Goal: Information Seeking & Learning: Learn about a topic

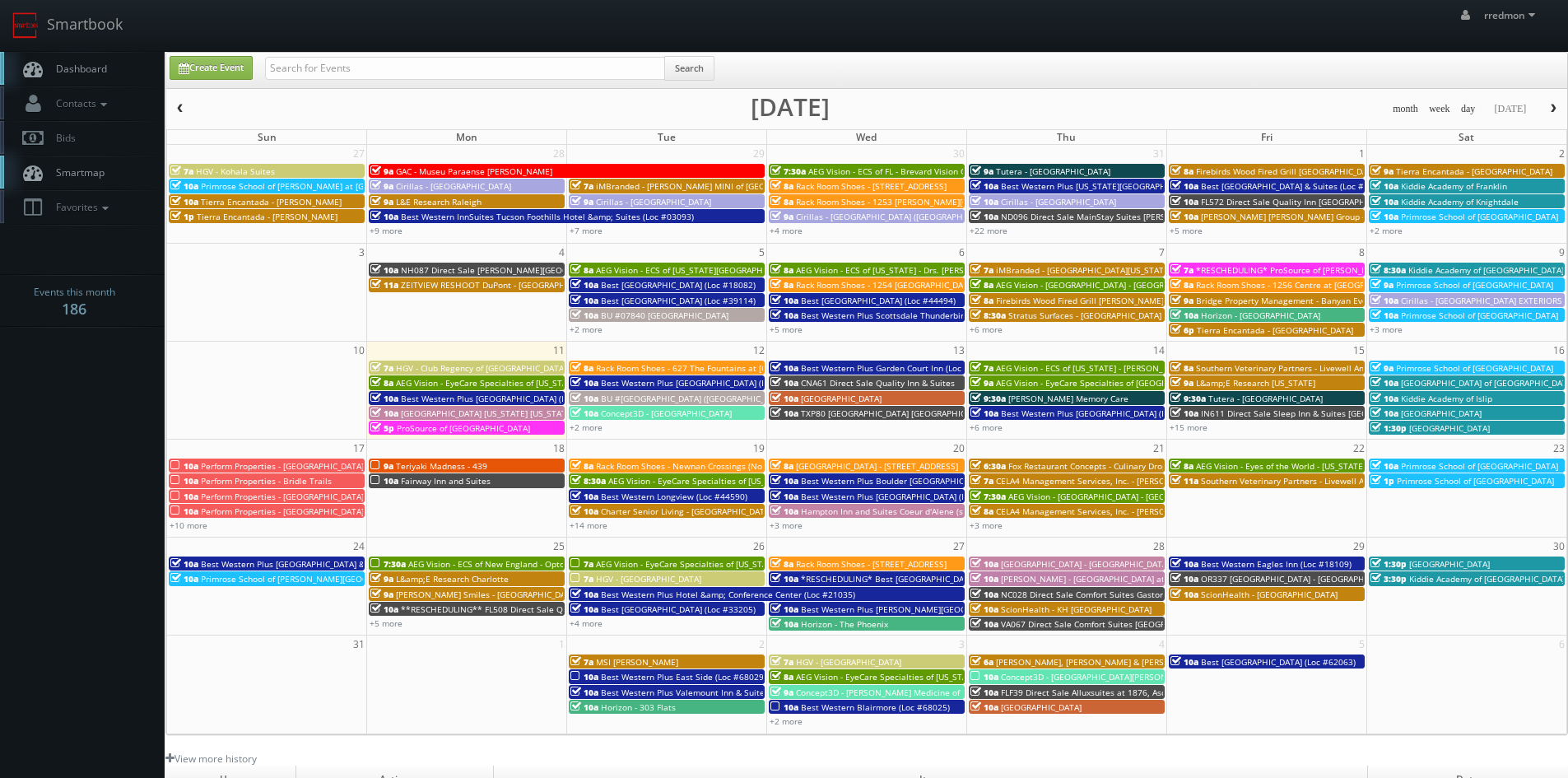
click at [186, 110] on button "button" at bounding box center [180, 109] width 28 height 21
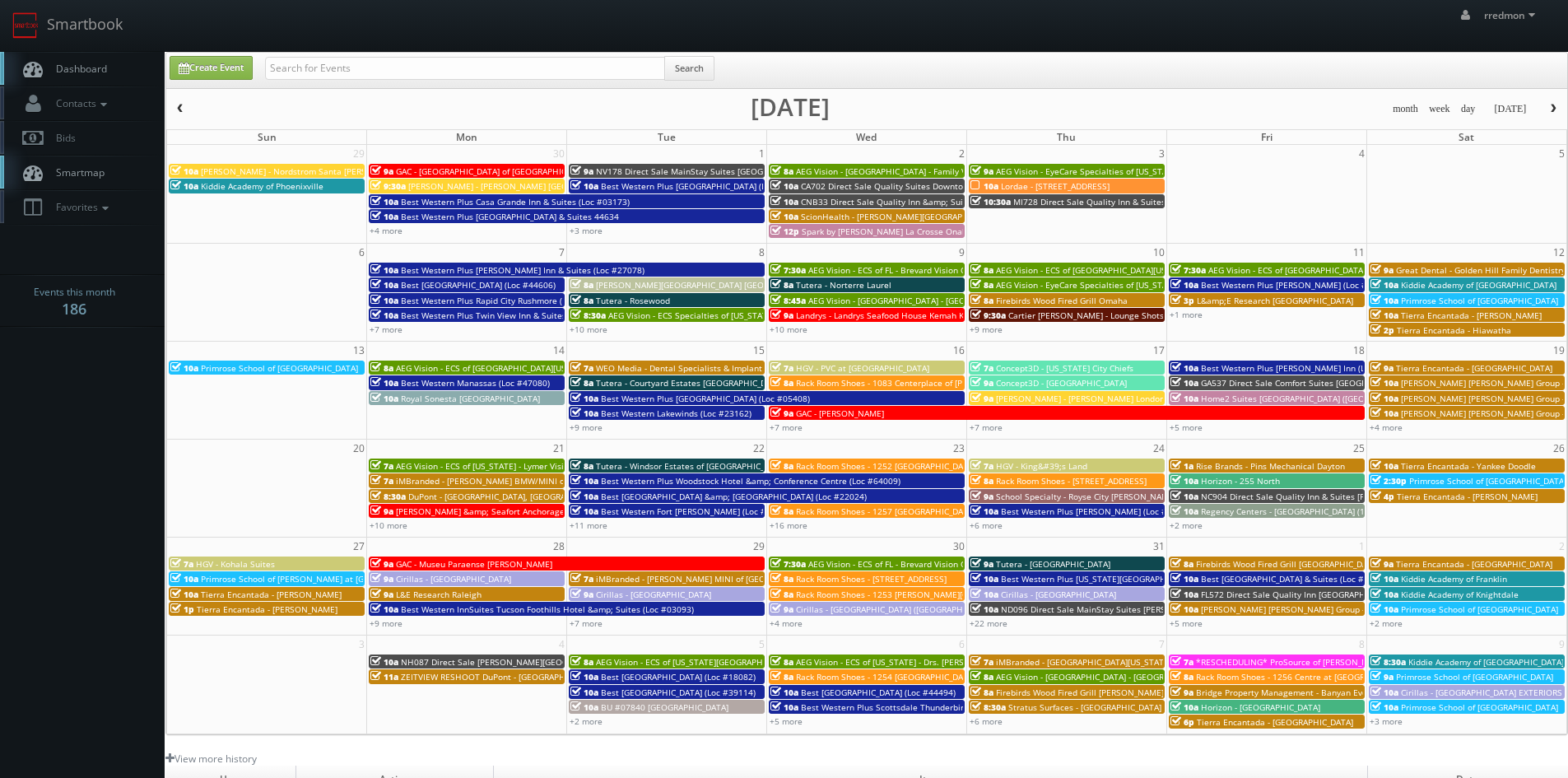
click at [1550, 111] on span "button" at bounding box center [1553, 109] width 12 height 10
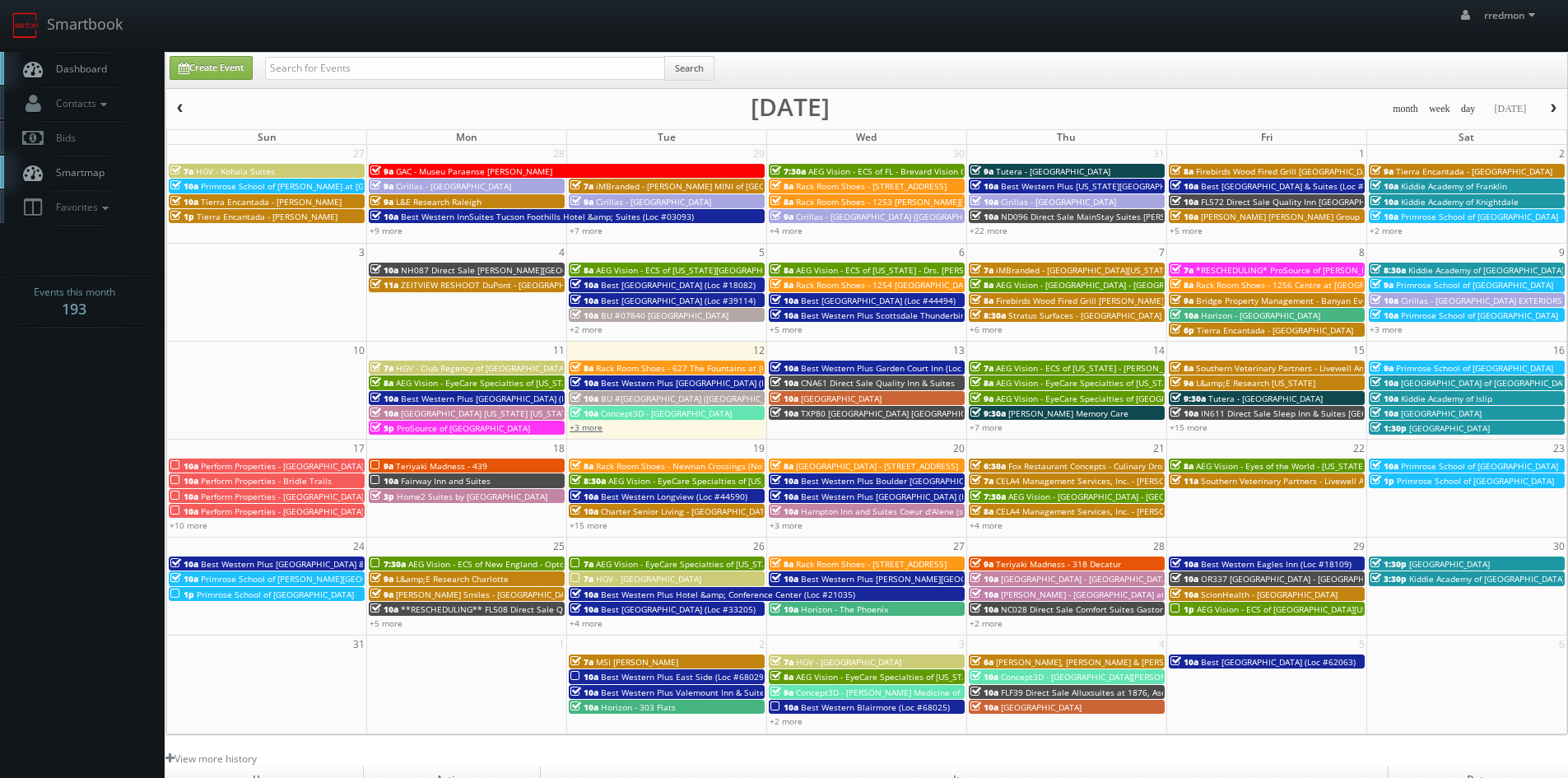
click at [593, 429] on link "+3 more" at bounding box center [586, 427] width 33 height 12
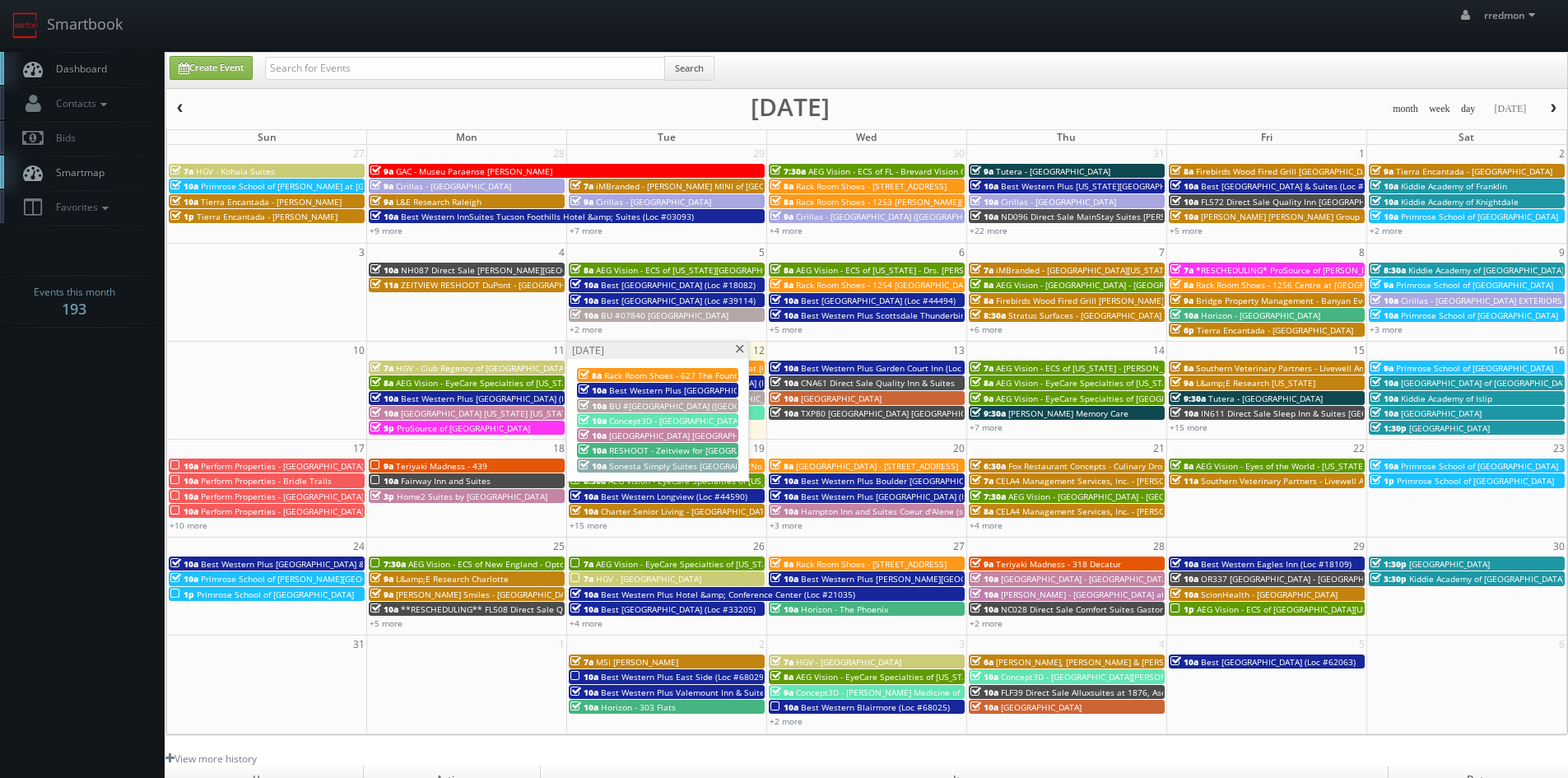
click at [668, 450] on span "RESHOOT - Zeitview for [GEOGRAPHIC_DATA]" at bounding box center [697, 450] width 177 height 12
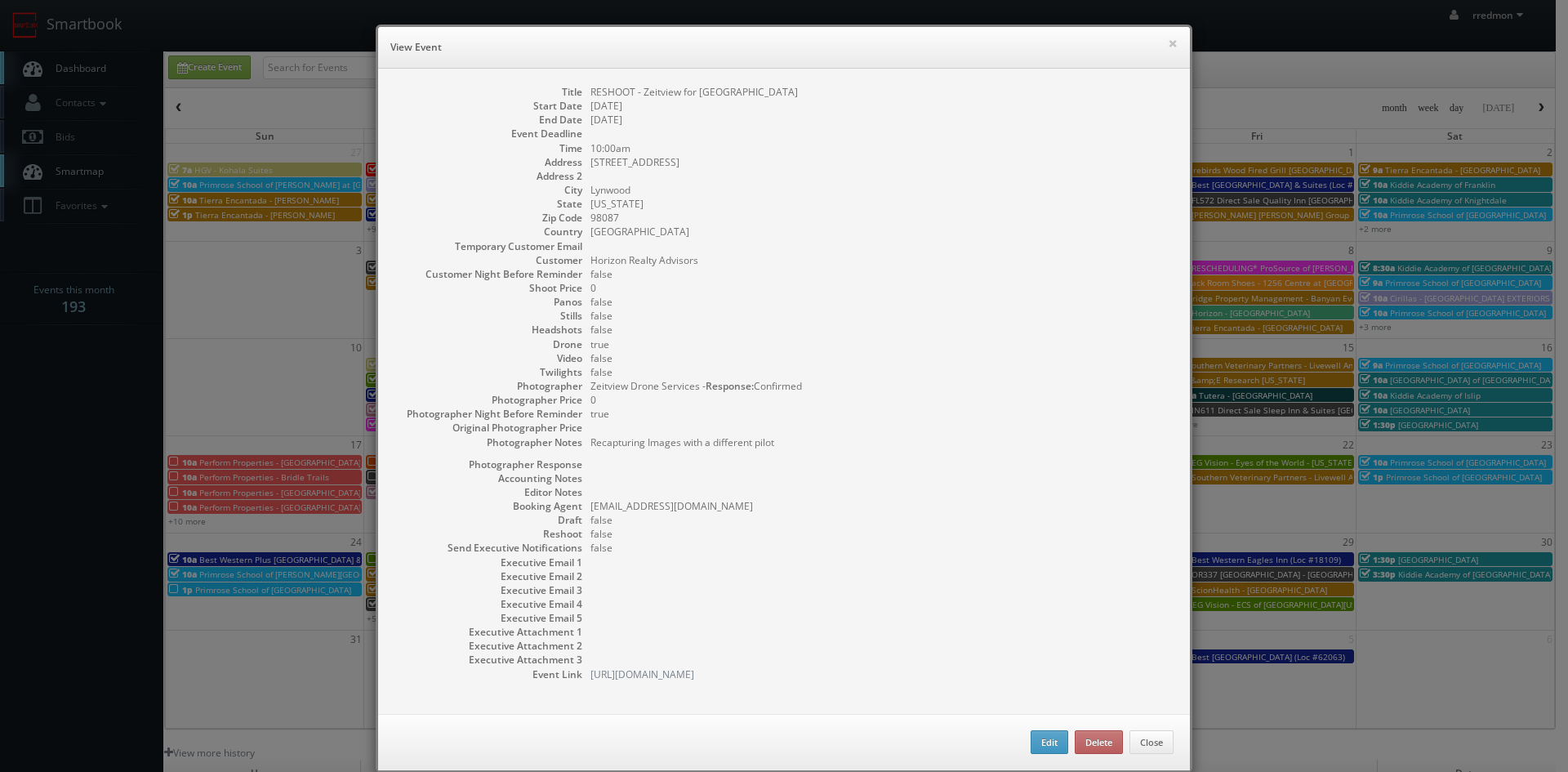
drag, startPoint x: 825, startPoint y: 93, endPoint x: 586, endPoint y: 93, distance: 239.0
click at [590, 93] on dd "RESHOOT - Zeitview for [GEOGRAPHIC_DATA]" at bounding box center [881, 92] width 583 height 14
copy dd "RESHOOT - Zeitview for [GEOGRAPHIC_DATA]"
click at [1170, 44] on button "×" at bounding box center [1173, 43] width 10 height 11
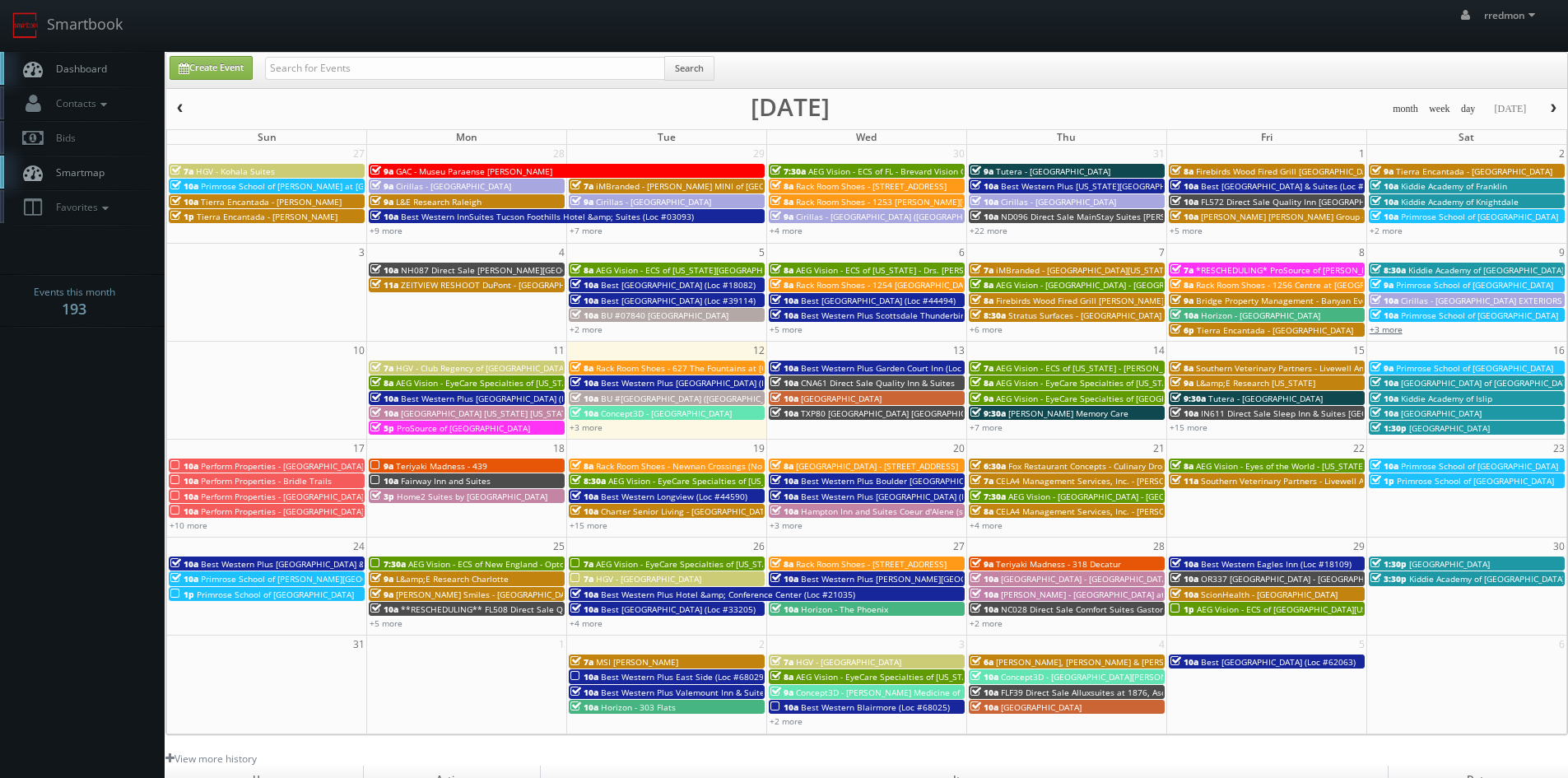
click at [1398, 331] on link "+3 more" at bounding box center [1386, 330] width 33 height 12
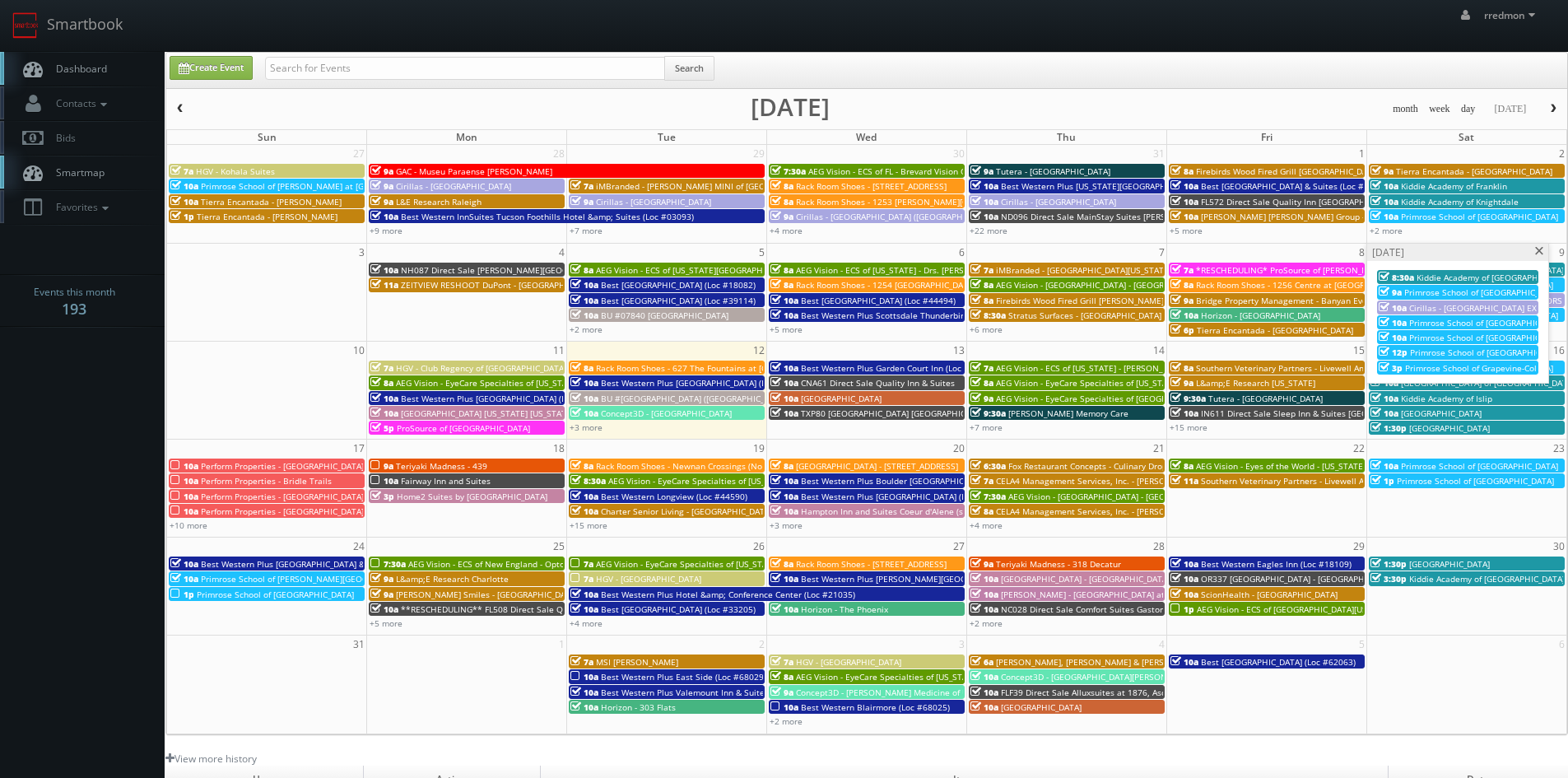
click at [1456, 338] on span "Primrose School of [GEOGRAPHIC_DATA]" at bounding box center [1488, 338] width 157 height 12
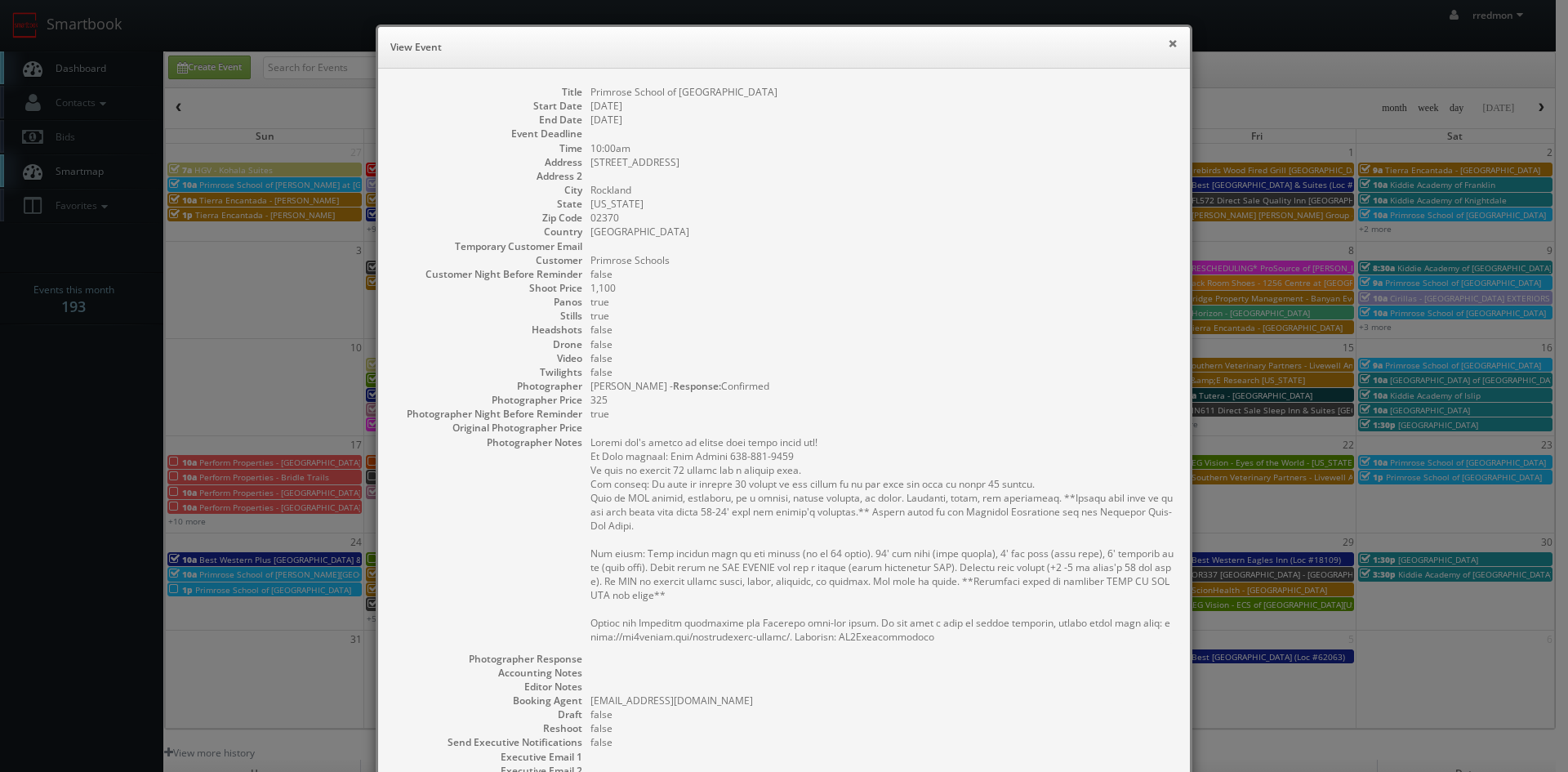
click at [1170, 46] on button "×" at bounding box center [1173, 43] width 10 height 11
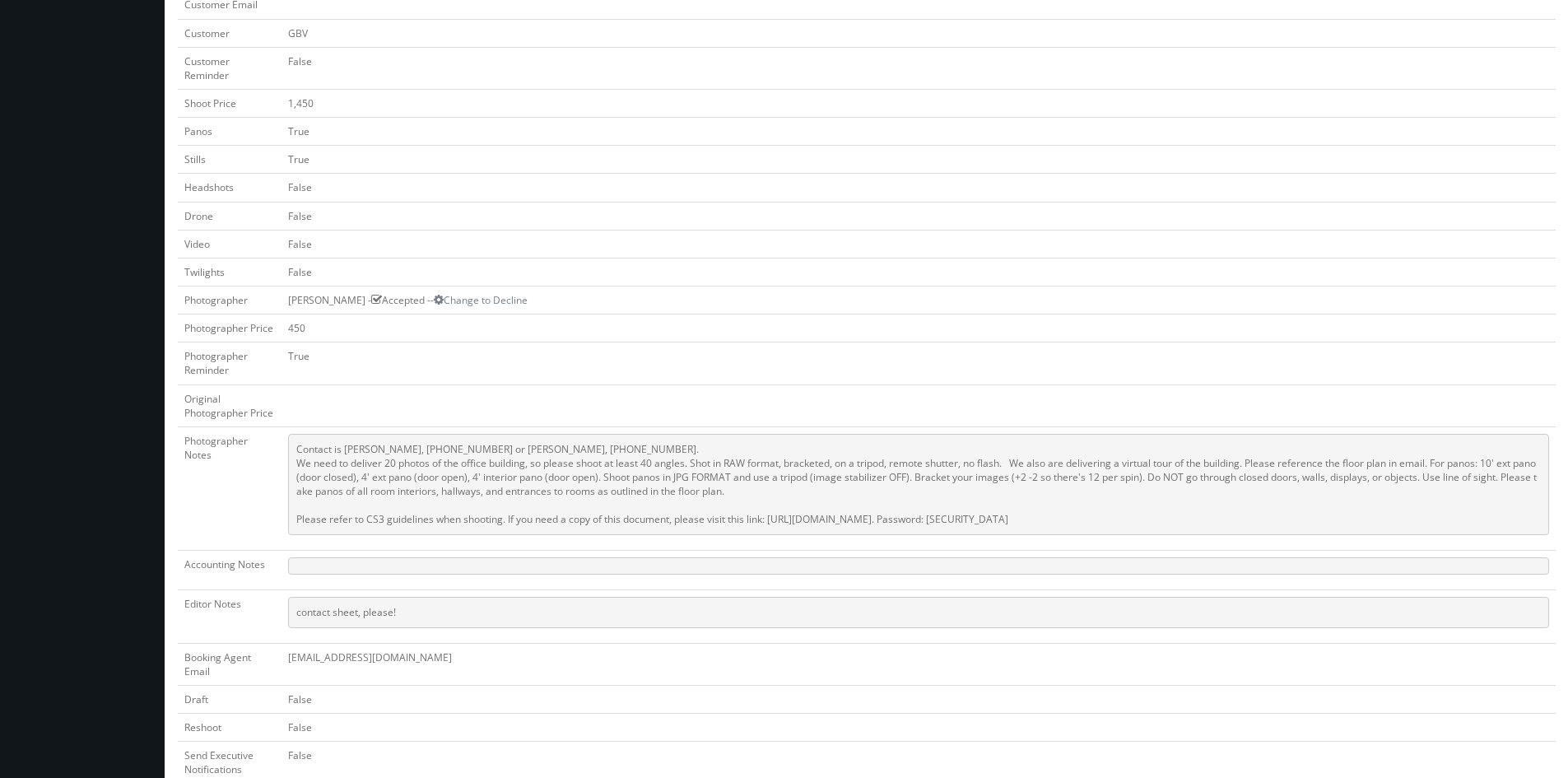
scroll to position [83, 0]
